Goal: Task Accomplishment & Management: Use online tool/utility

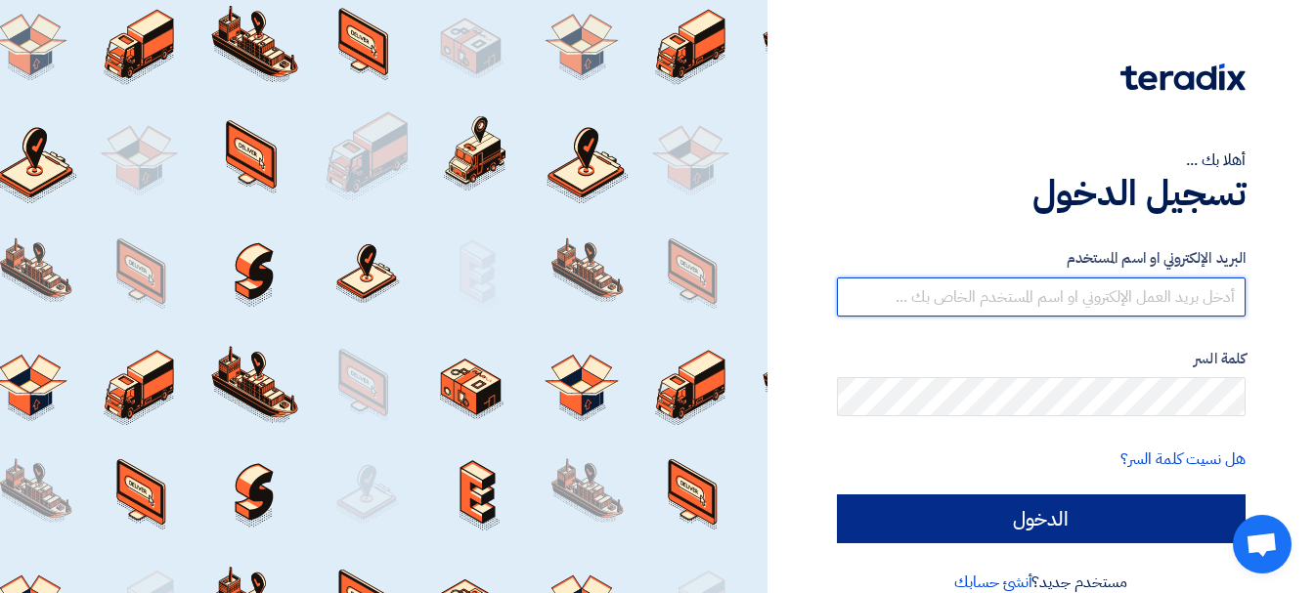
type input "[EMAIL_ADDRESS][DOMAIN_NAME]"
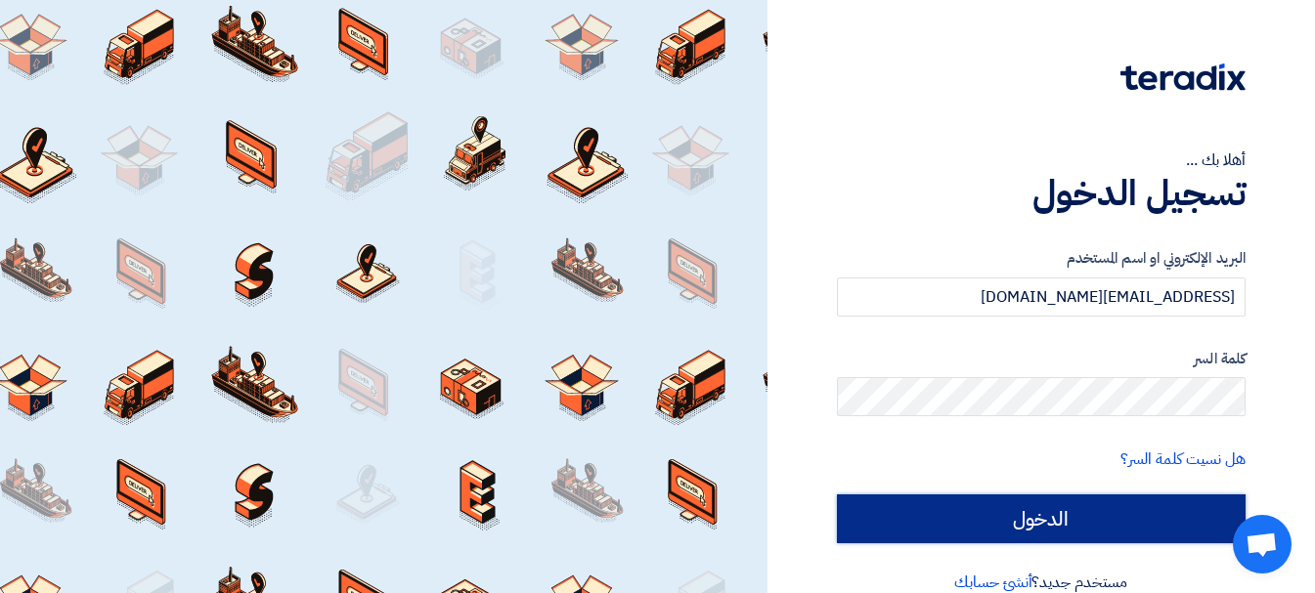
click at [986, 522] on input "الدخول" at bounding box center [1041, 519] width 409 height 49
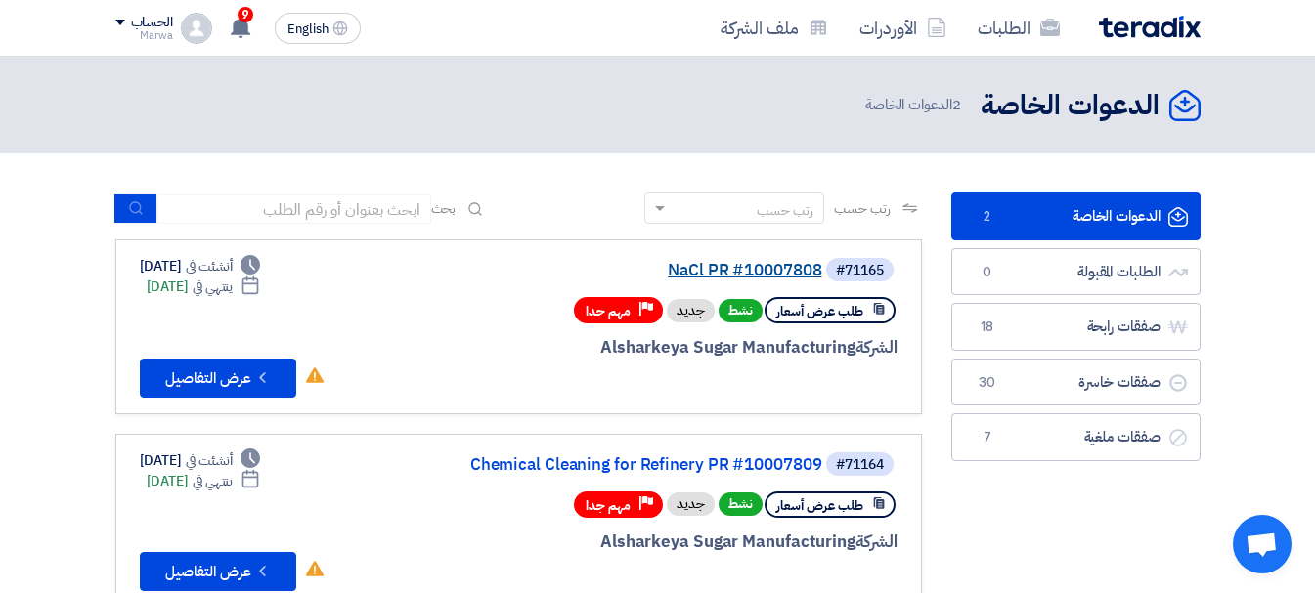
click at [749, 265] on link "NaCl PR #10007808" at bounding box center [626, 271] width 391 height 18
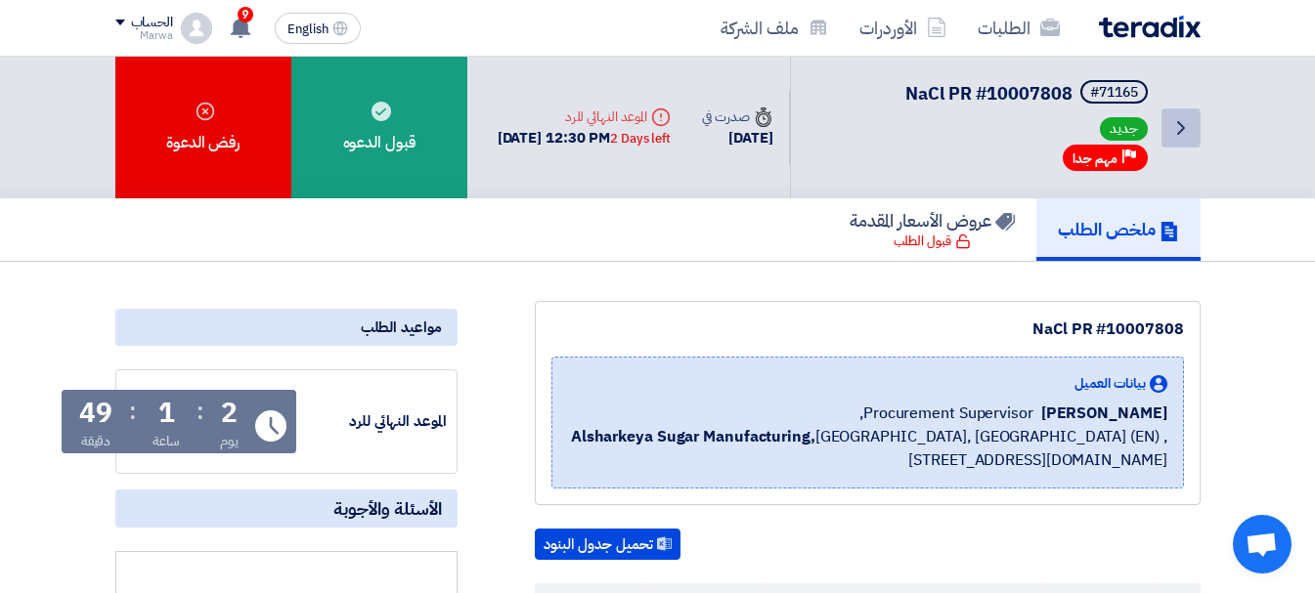
click at [1175, 126] on icon "Back" at bounding box center [1180, 127] width 23 height 23
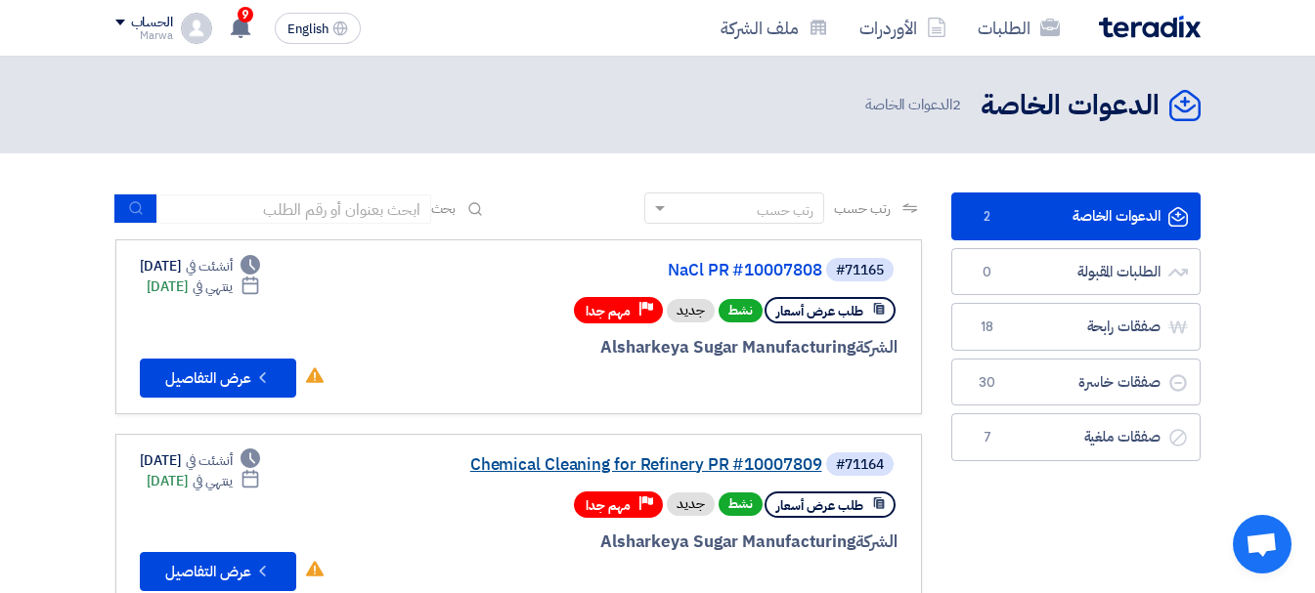
click at [611, 468] on link "Chemical Cleaning for Refinery PR #10007809" at bounding box center [626, 465] width 391 height 18
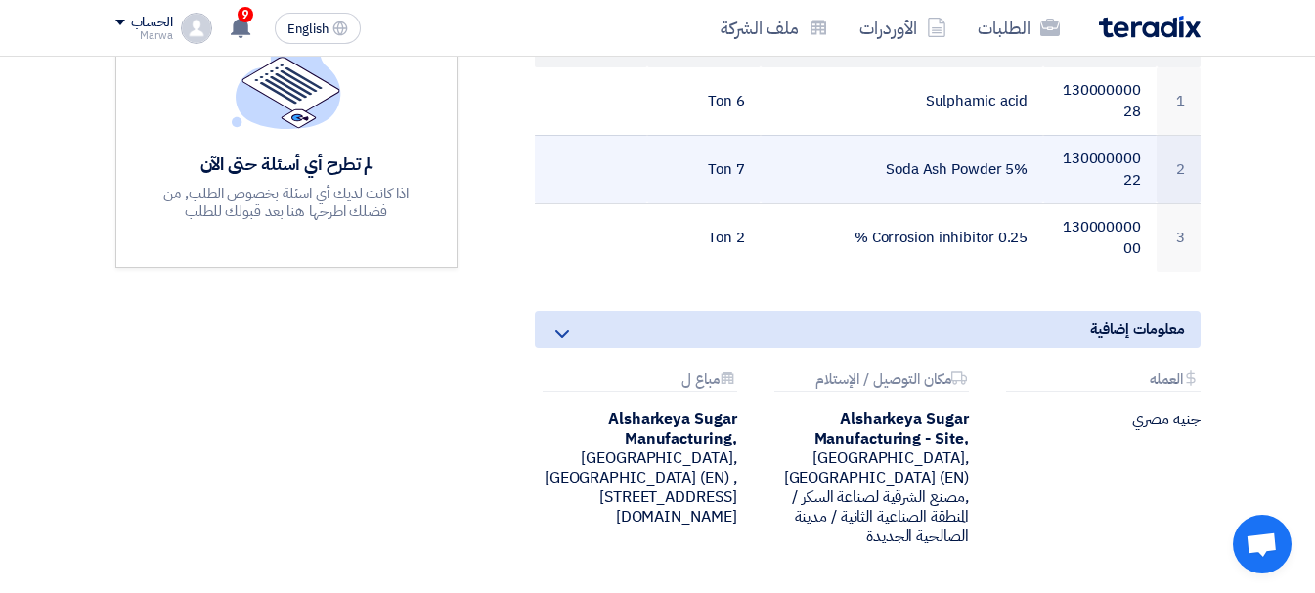
scroll to position [293, 0]
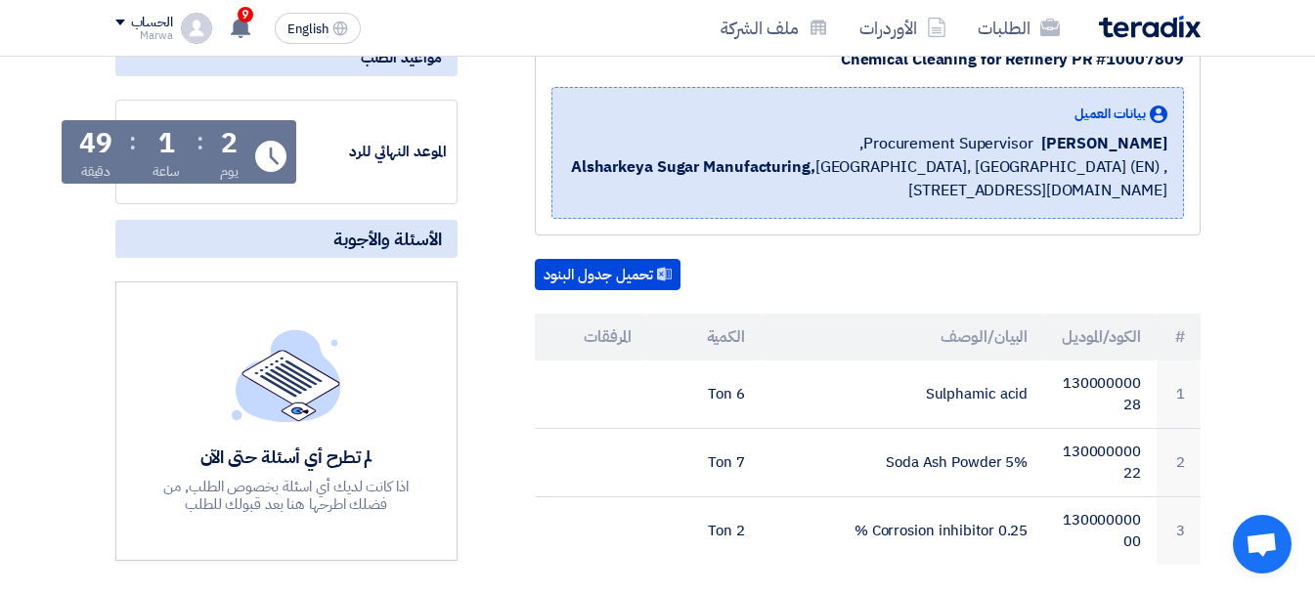
click at [64, 394] on section "Chemical Cleaning for Refinery PR #10007809 بيانات العميل [PERSON_NAME] Procure…" at bounding box center [657, 486] width 1315 height 988
